Goal: Task Accomplishment & Management: Manage account settings

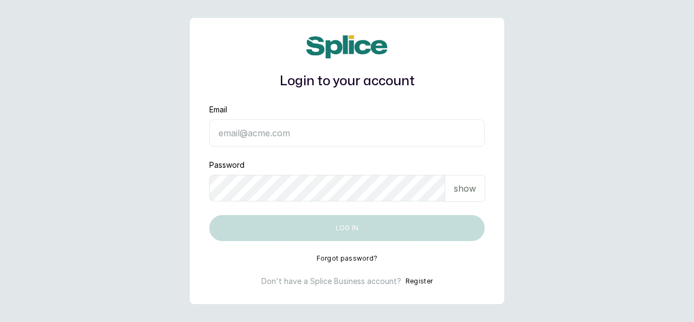
type input "[EMAIL_ADDRESS][DOMAIN_NAME]"
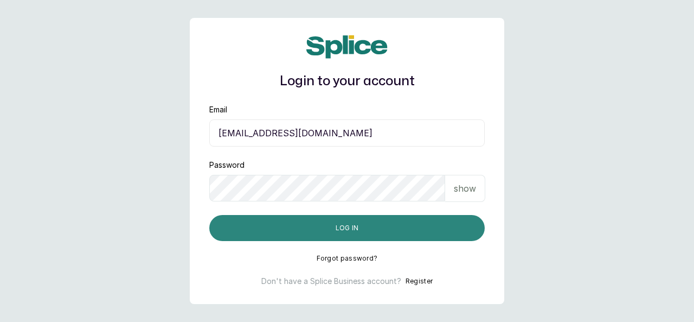
click at [433, 223] on button "Log in" at bounding box center [347, 228] width 276 height 26
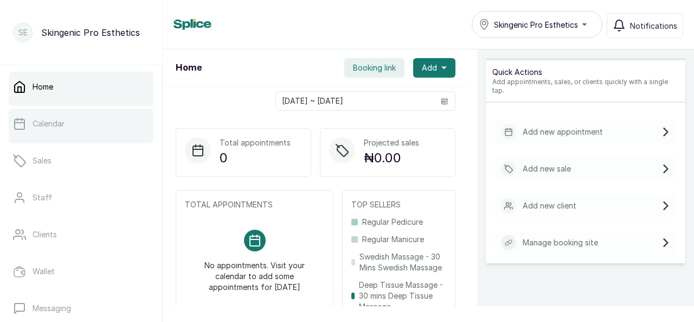
click at [56, 135] on link "Calendar" at bounding box center [81, 123] width 145 height 30
